Goal: Task Accomplishment & Management: Use online tool/utility

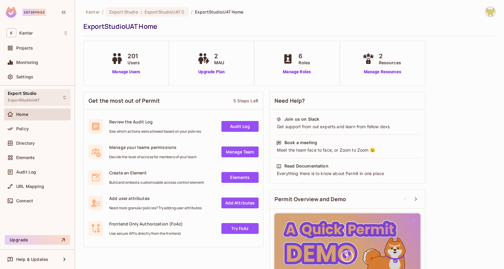
click at [40, 95] on div "Export Studio ExportStudioUAT" at bounding box center [37, 97] width 66 height 17
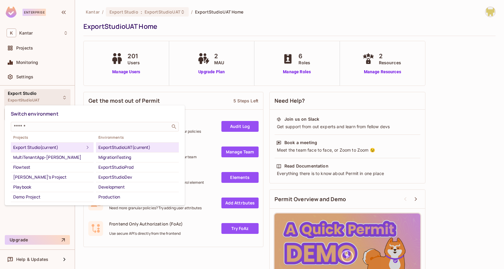
click at [134, 144] on div "ExportStudioUAT (current)" at bounding box center [137, 147] width 78 height 7
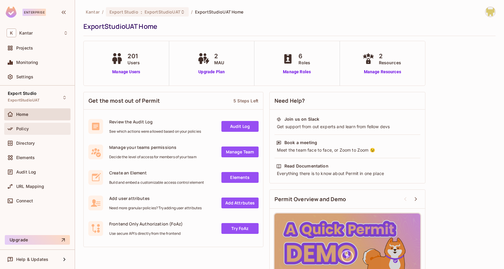
click at [41, 123] on div "Policy" at bounding box center [37, 130] width 66 height 14
click at [44, 132] on div "Policy" at bounding box center [37, 129] width 66 height 12
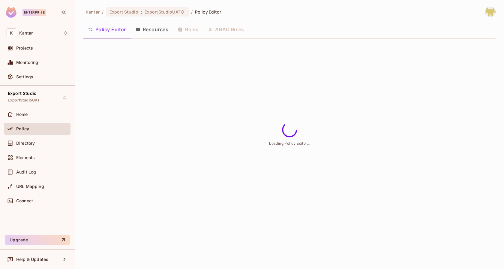
click at [276, 26] on div "Policy Editor Resources Roles ABAC Rules" at bounding box center [289, 29] width 412 height 15
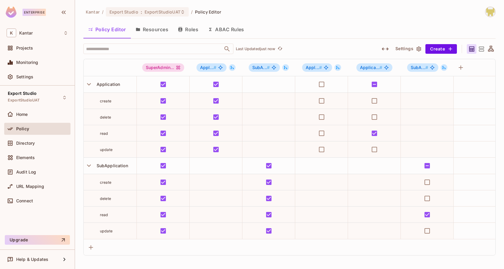
click at [387, 49] on icon "button" at bounding box center [385, 48] width 7 height 7
